Goal: Information Seeking & Learning: Compare options

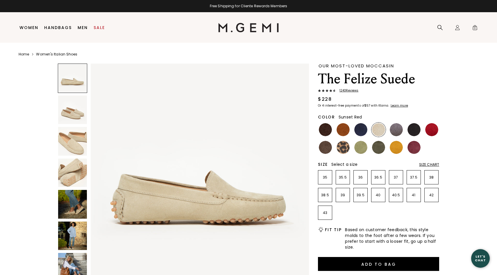
click at [430, 129] on img at bounding box center [431, 129] width 13 height 13
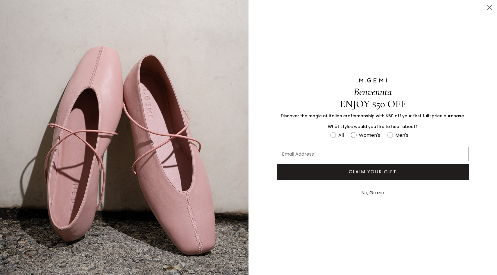
click at [488, 8] on circle "Close dialog" at bounding box center [490, 8] width 10 height 10
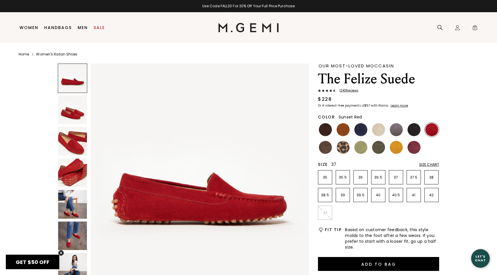
click at [398, 176] on p "37" at bounding box center [396, 177] width 14 height 5
click at [72, 206] on img at bounding box center [72, 204] width 29 height 29
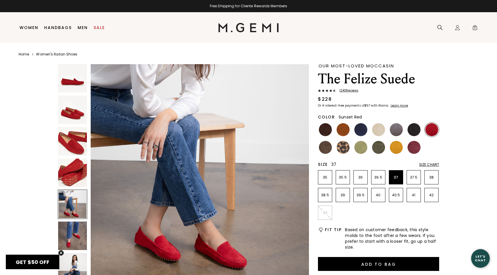
scroll to position [897, 0]
click at [330, 130] on img at bounding box center [325, 129] width 13 height 13
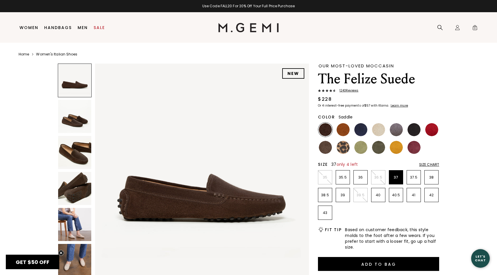
click at [341, 131] on img at bounding box center [343, 129] width 13 height 13
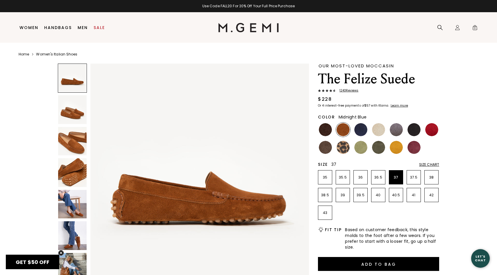
click at [355, 130] on img at bounding box center [360, 129] width 13 height 13
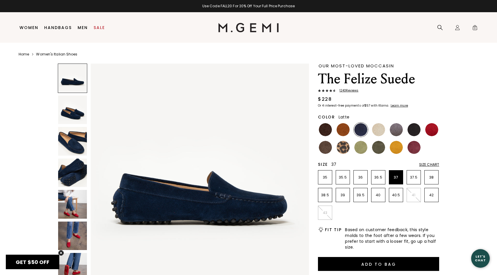
click at [375, 129] on img at bounding box center [378, 129] width 13 height 13
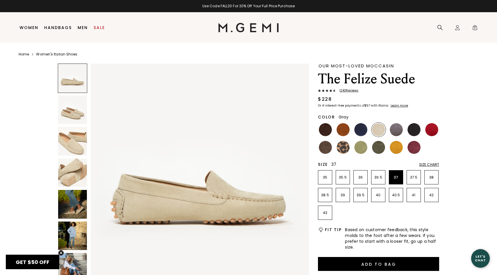
click at [395, 129] on img at bounding box center [396, 129] width 13 height 13
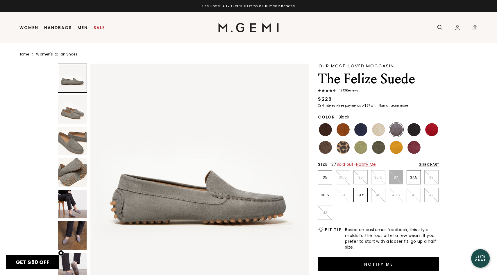
click at [415, 129] on img at bounding box center [414, 129] width 13 height 13
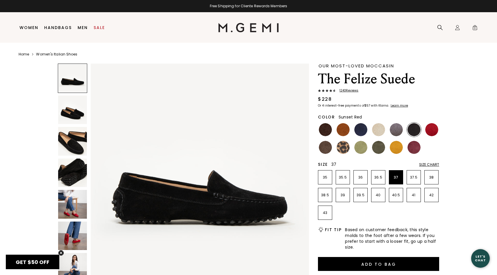
click at [434, 129] on img at bounding box center [431, 129] width 13 height 13
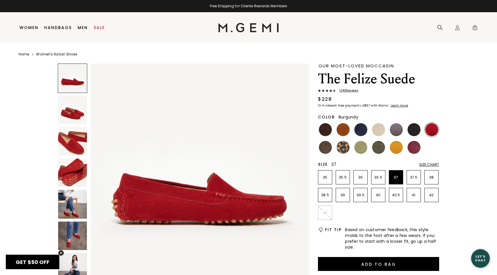
click at [415, 147] on img at bounding box center [414, 147] width 13 height 13
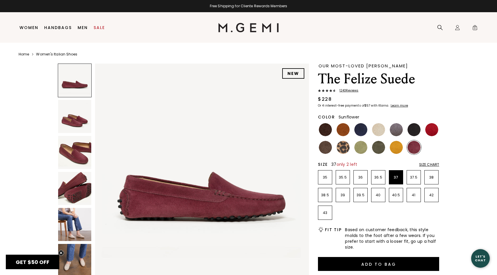
click at [396, 149] on img at bounding box center [396, 147] width 13 height 13
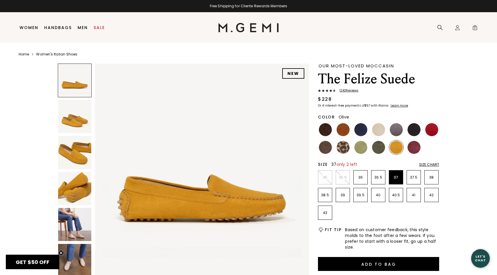
click at [375, 149] on img at bounding box center [378, 147] width 13 height 13
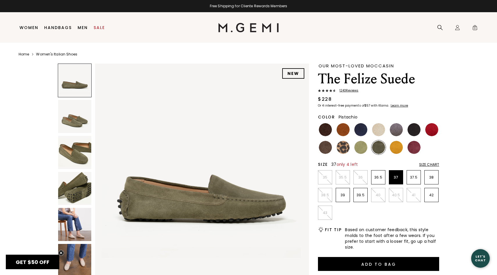
click at [365, 147] on img at bounding box center [360, 147] width 13 height 13
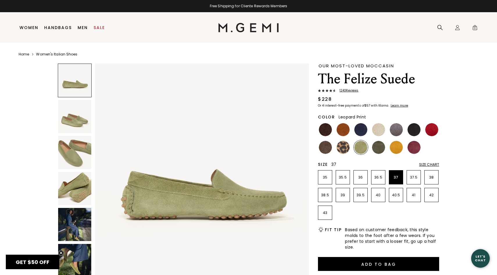
click at [347, 149] on img at bounding box center [343, 147] width 13 height 13
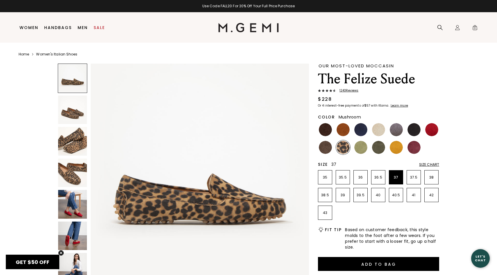
click at [324, 149] on img at bounding box center [325, 147] width 13 height 13
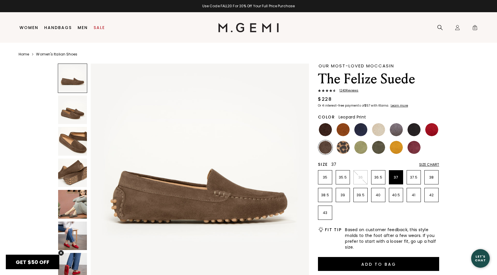
click at [344, 146] on img at bounding box center [343, 147] width 13 height 13
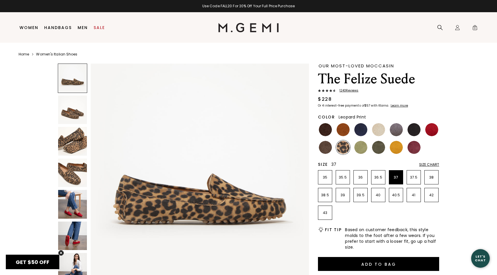
click at [74, 169] on img at bounding box center [72, 173] width 29 height 29
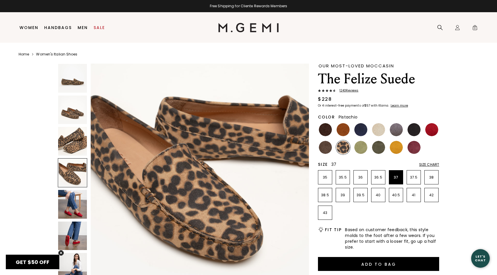
click at [359, 145] on img at bounding box center [360, 147] width 13 height 13
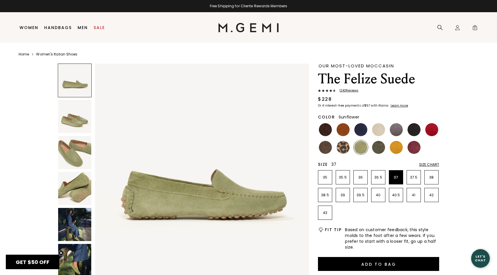
click at [399, 146] on img at bounding box center [396, 147] width 13 height 13
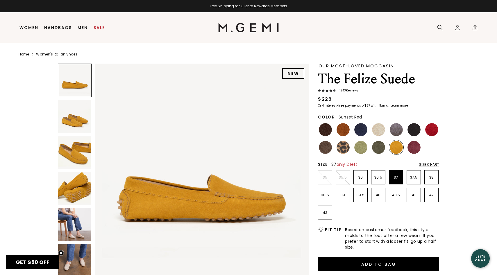
click at [432, 131] on img at bounding box center [431, 129] width 13 height 13
